Goal: Check status

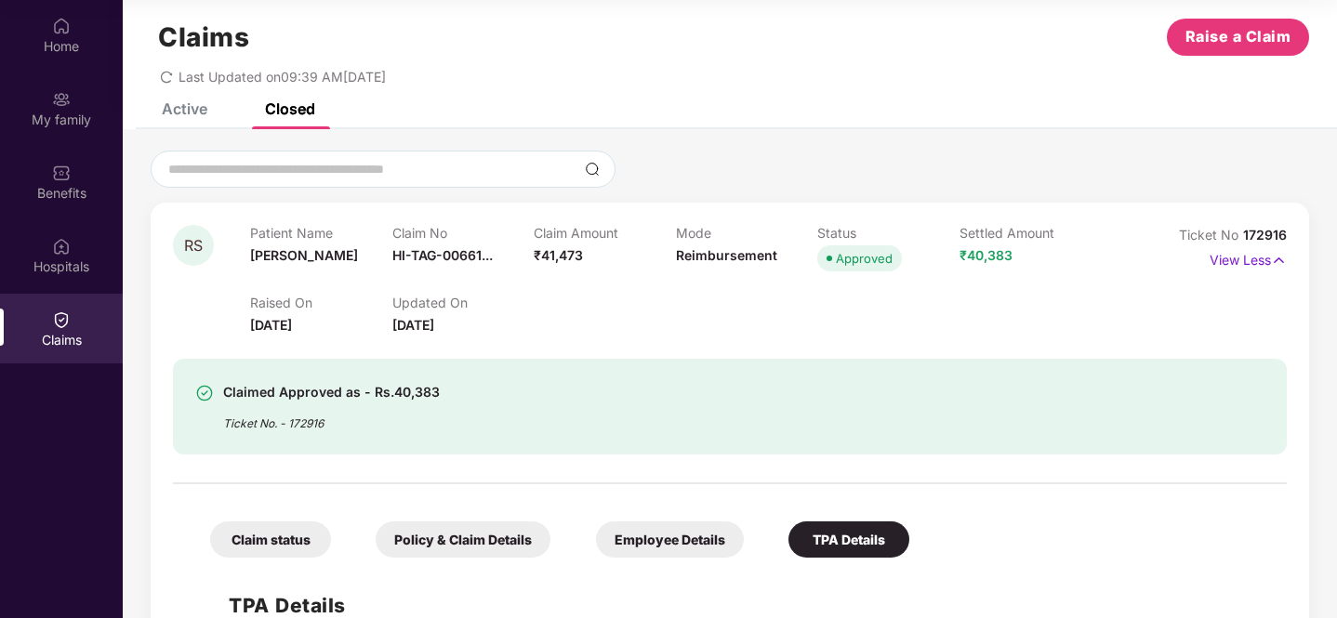
scroll to position [187, 0]
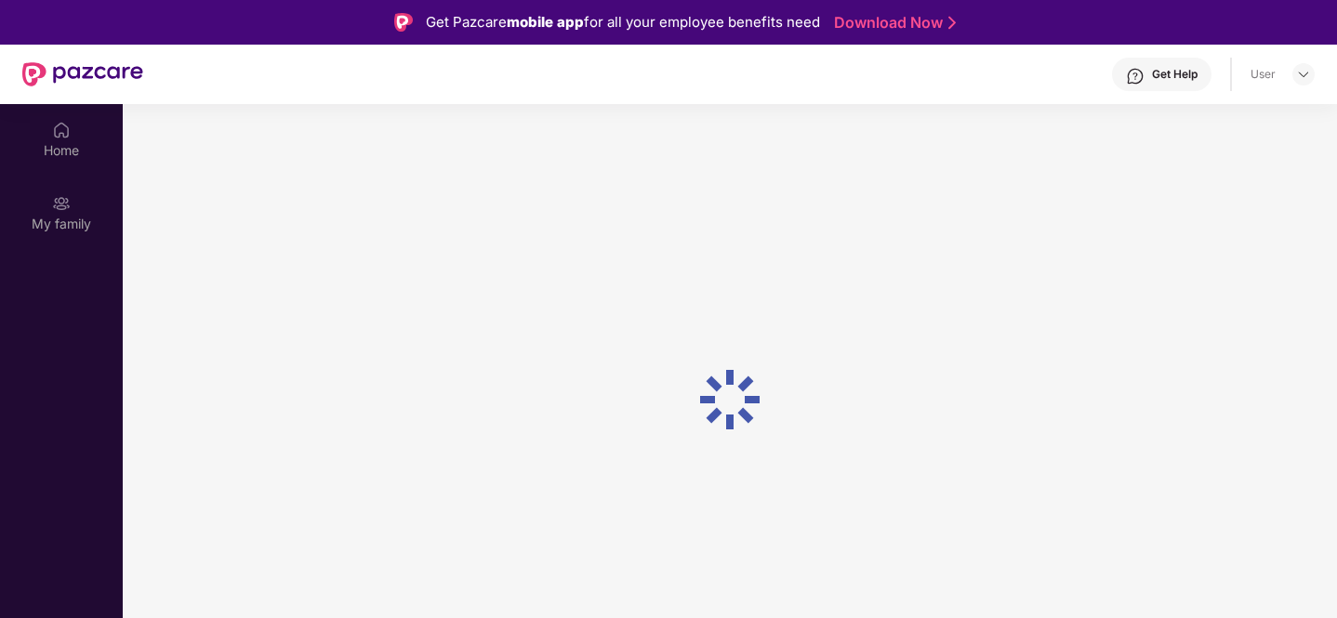
scroll to position [104, 0]
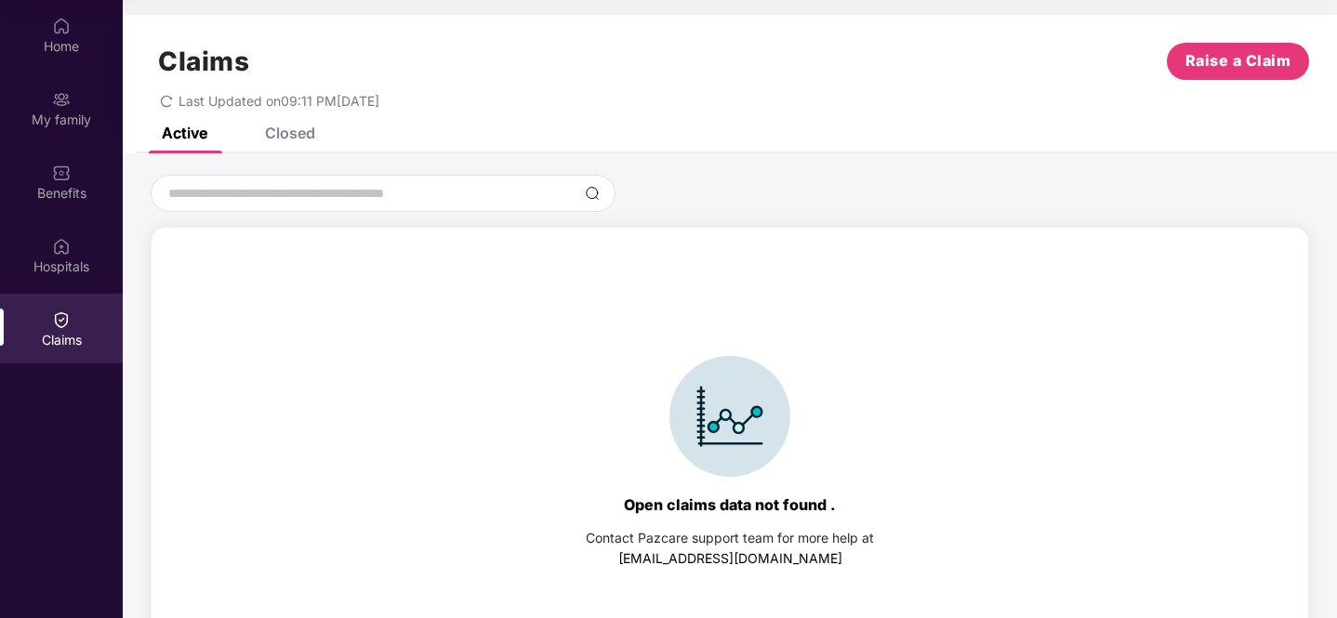
click at [303, 125] on div "Claims Raise a Claim Last Updated on 09:11 PM[DATE]" at bounding box center [730, 71] width 1215 height 113
click at [304, 127] on div "Closed" at bounding box center [290, 133] width 50 height 19
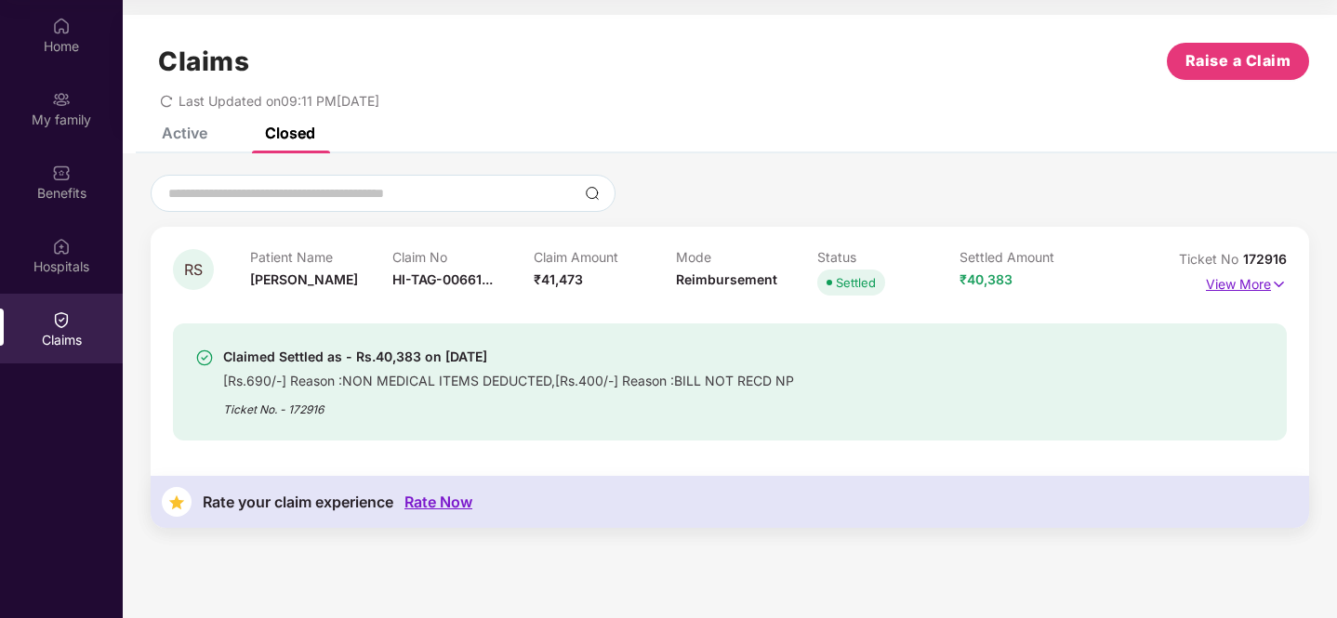
click at [1225, 286] on p "View More" at bounding box center [1246, 282] width 81 height 25
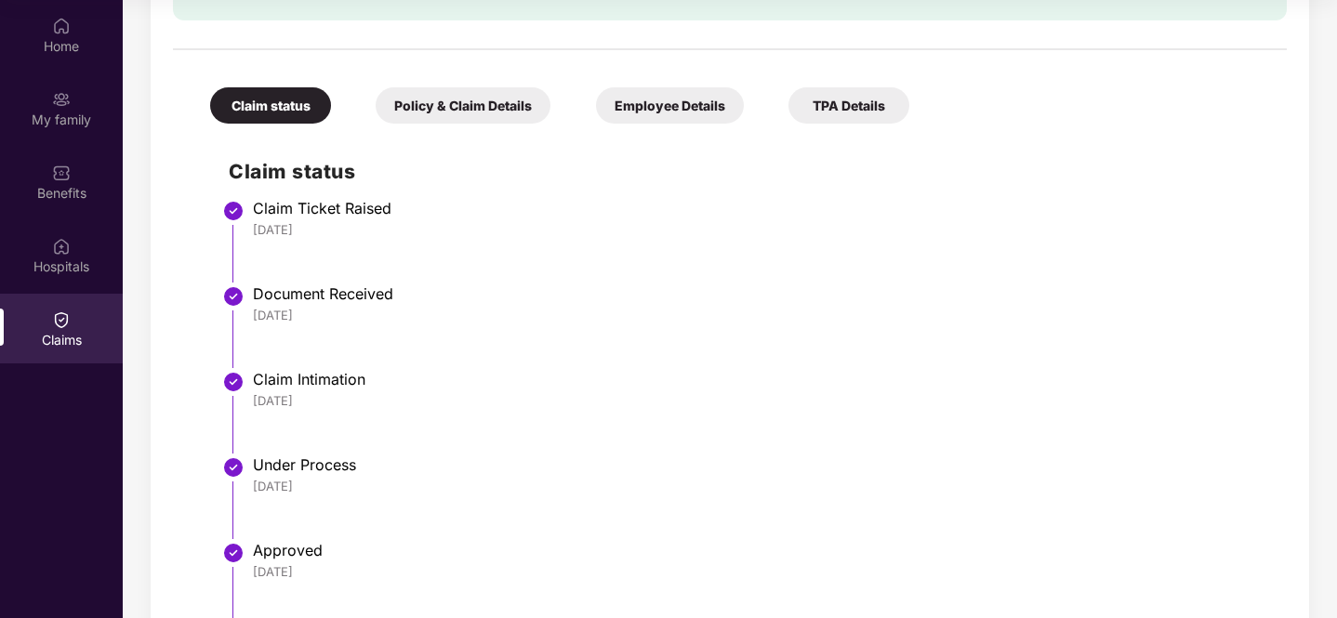
scroll to position [336, 0]
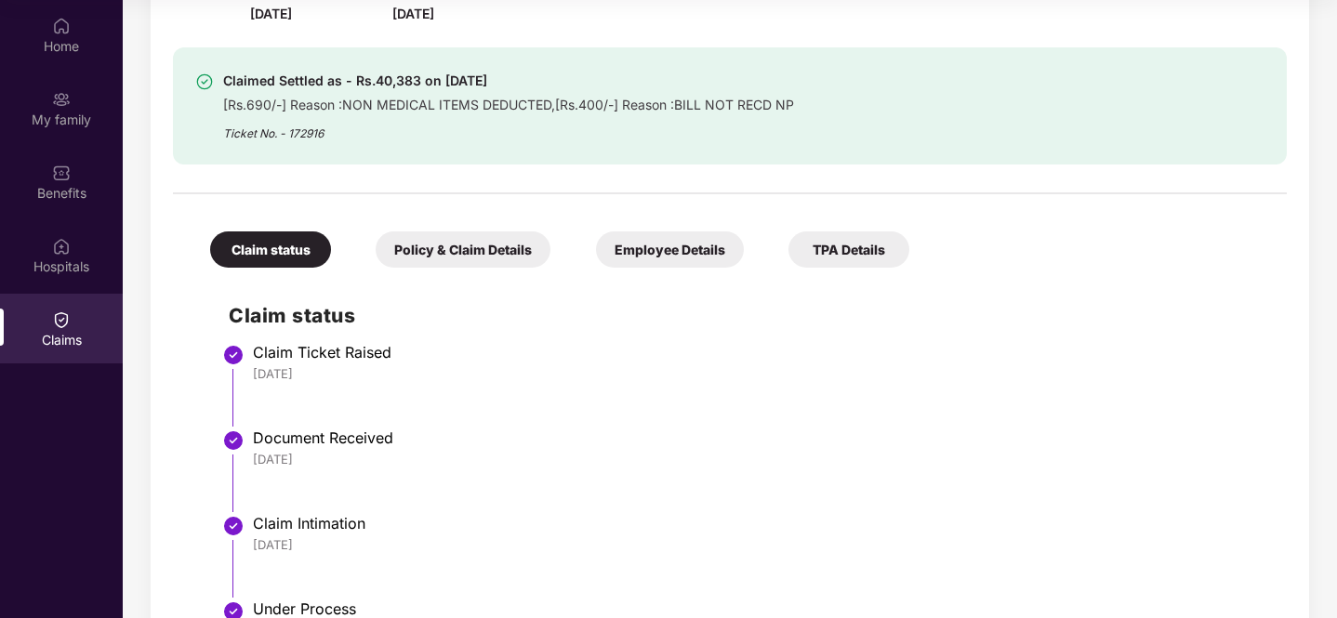
click at [462, 251] on div "Policy & Claim Details" at bounding box center [463, 250] width 175 height 36
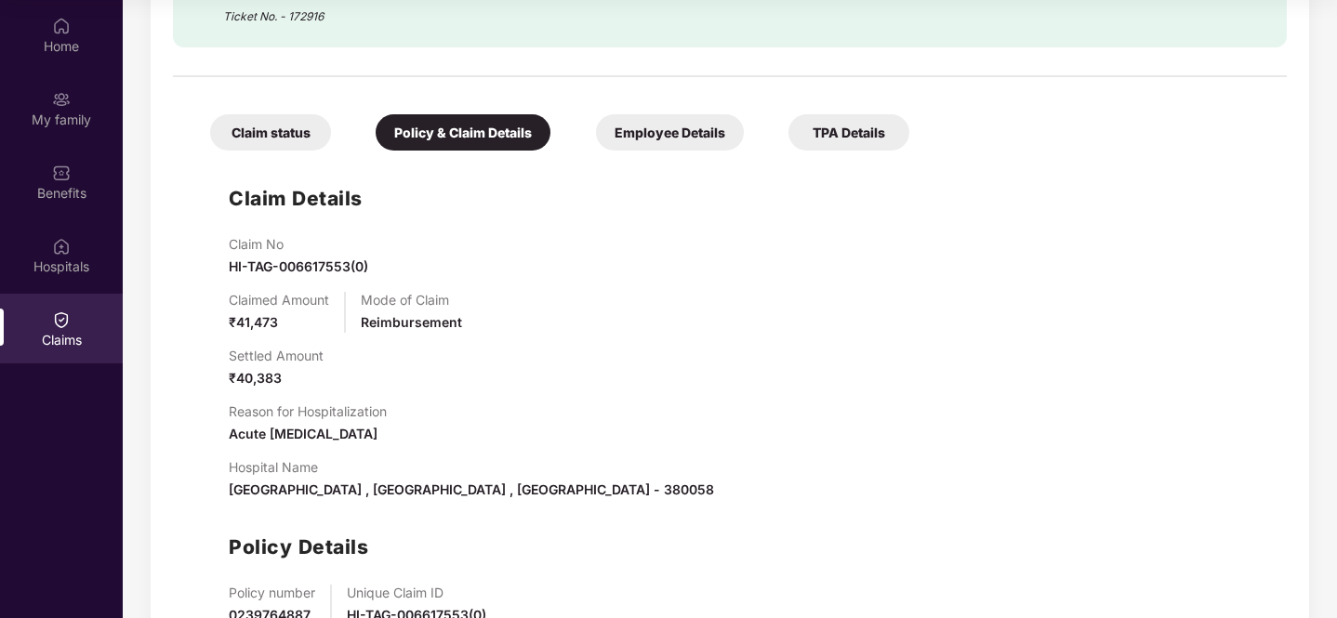
scroll to position [372, 0]
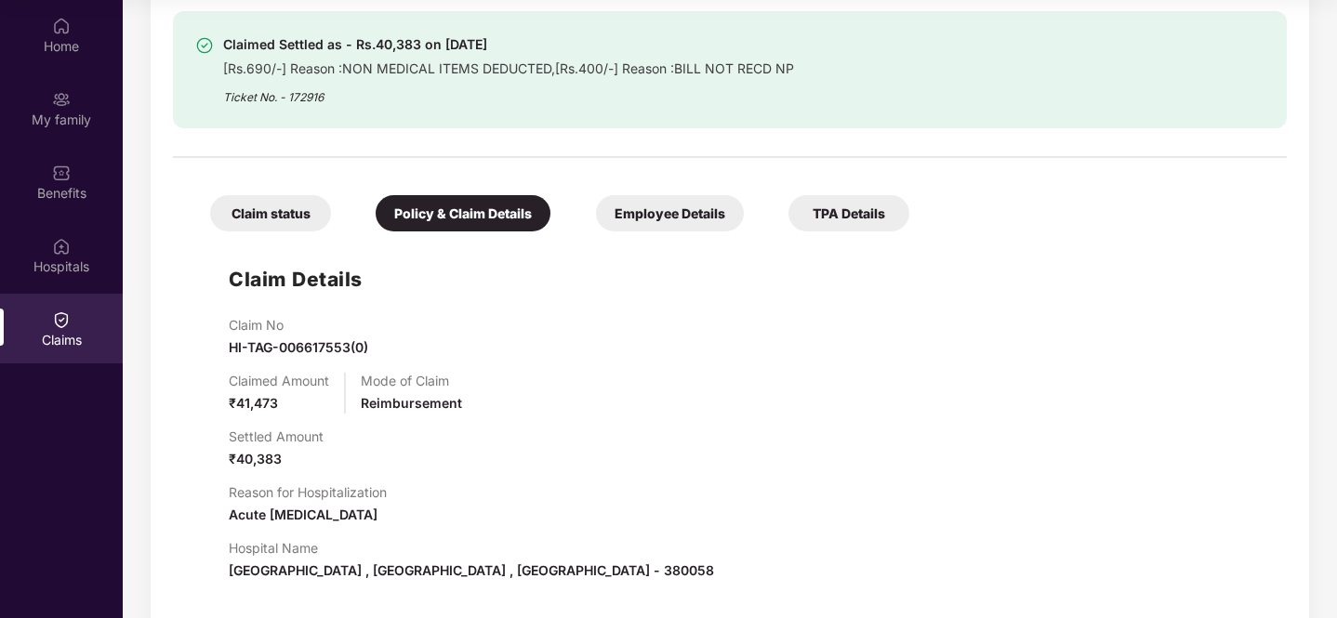
click at [630, 233] on div "Claim status Policy & Claim Details Employee Details TPA Details Claim Details …" at bounding box center [730, 472] width 1114 height 610
click at [660, 218] on div "Employee Details" at bounding box center [670, 213] width 148 height 36
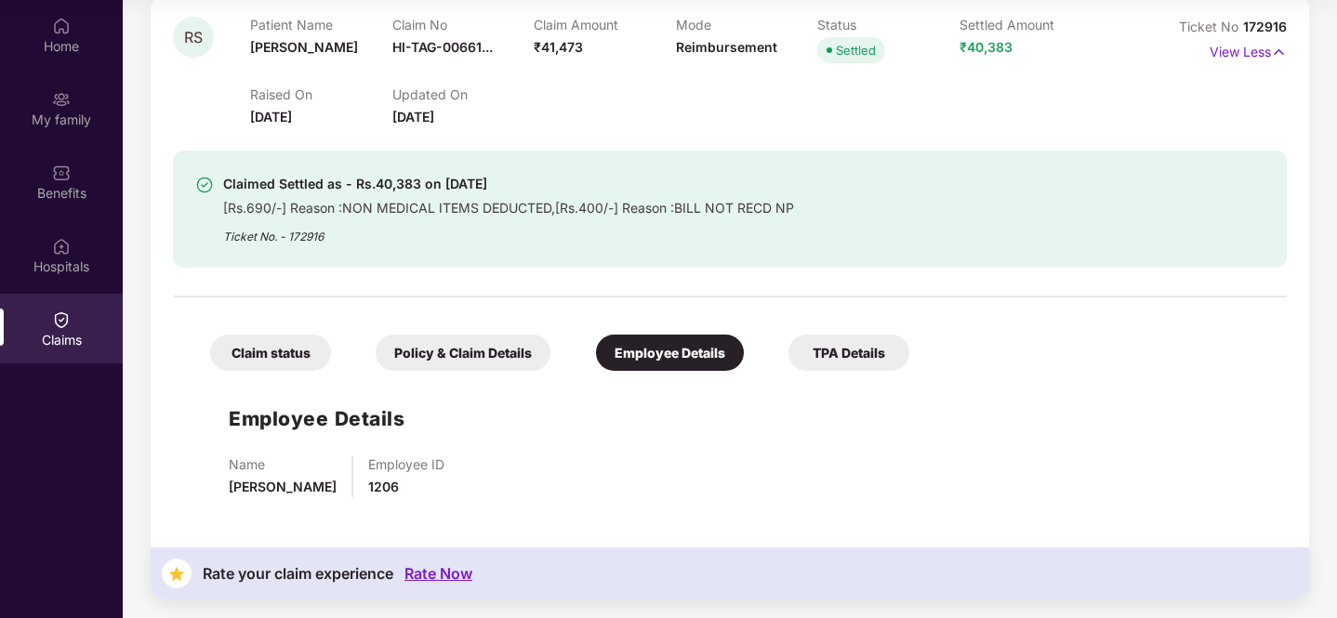
scroll to position [233, 0]
click at [853, 336] on div "TPA Details" at bounding box center [849, 353] width 121 height 36
